Goal: Task Accomplishment & Management: Complete application form

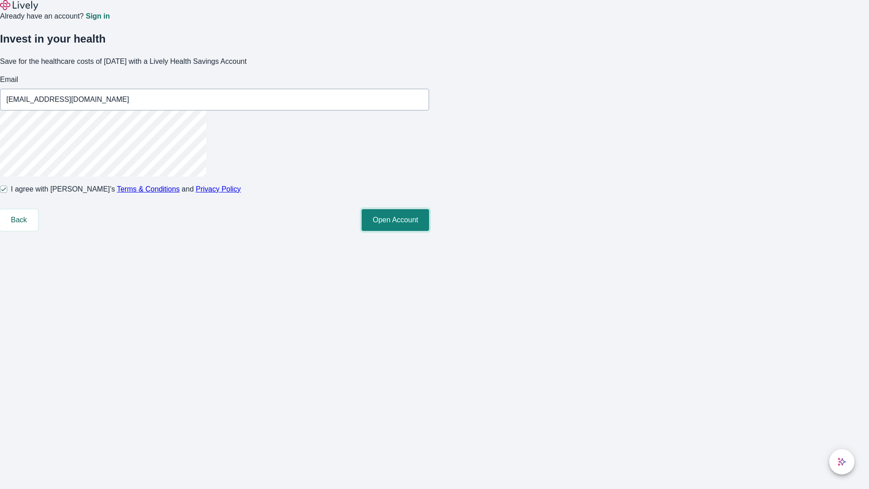
click at [429, 231] on button "Open Account" at bounding box center [395, 220] width 67 height 22
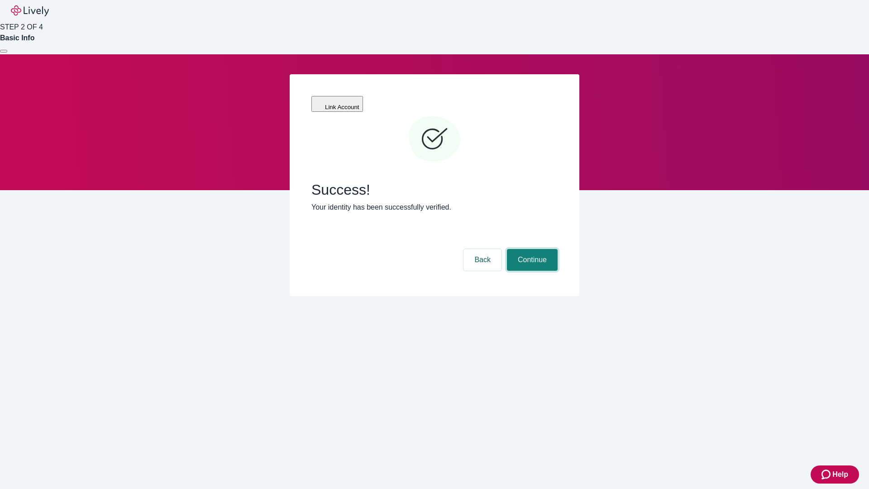
click at [531, 249] on button "Continue" at bounding box center [532, 260] width 51 height 22
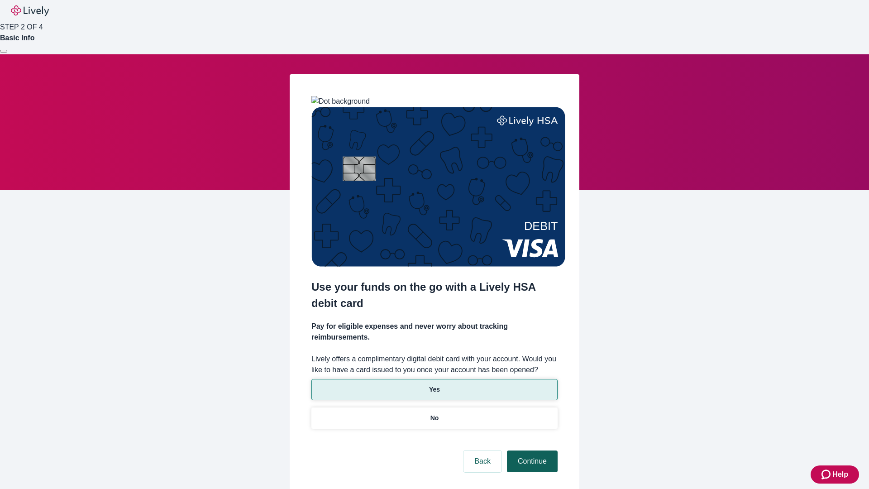
click at [434, 385] on p "Yes" at bounding box center [434, 390] width 11 height 10
click at [531, 450] on button "Continue" at bounding box center [532, 461] width 51 height 22
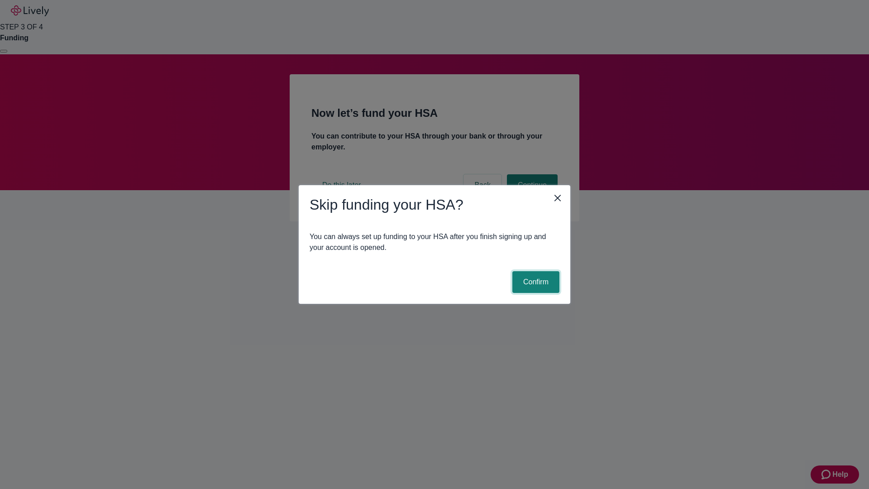
click at [534, 282] on button "Confirm" at bounding box center [535, 282] width 47 height 22
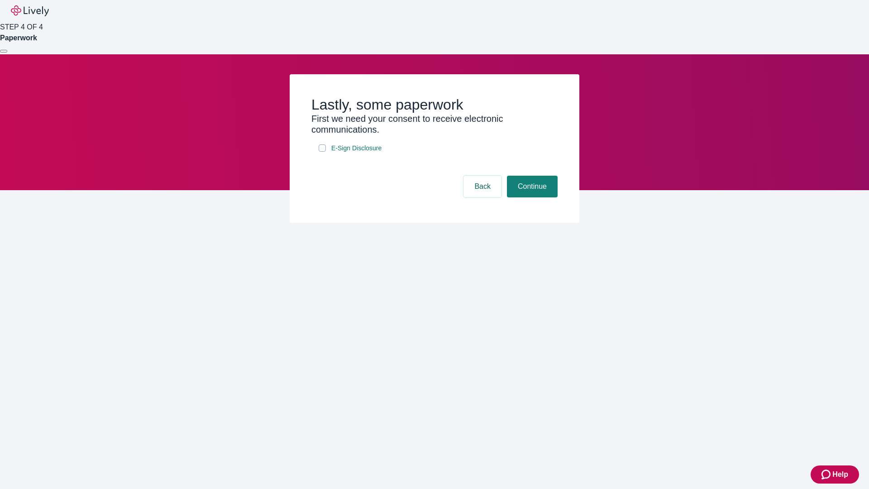
click at [322, 152] on input "E-Sign Disclosure" at bounding box center [322, 147] width 7 height 7
checkbox input "true"
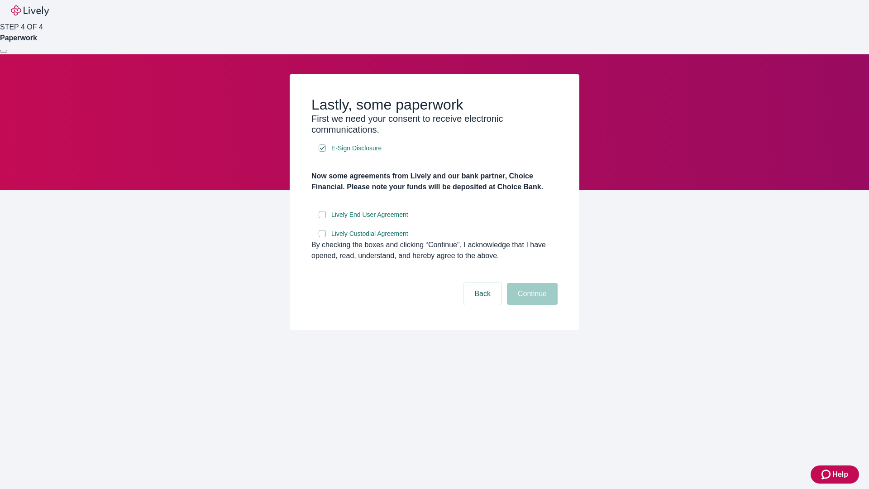
click at [322, 218] on input "Lively End User Agreement" at bounding box center [322, 214] width 7 height 7
checkbox input "true"
click at [322, 237] on input "Lively Custodial Agreement" at bounding box center [322, 233] width 7 height 7
checkbox input "true"
click at [531, 305] on button "Continue" at bounding box center [532, 294] width 51 height 22
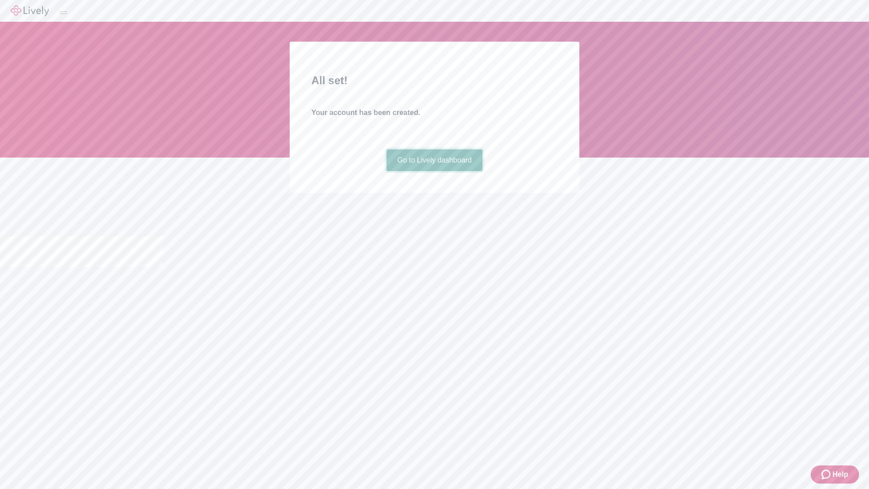
click at [434, 171] on link "Go to Lively dashboard" at bounding box center [434, 160] width 96 height 22
